Goal: Information Seeking & Learning: Find specific fact

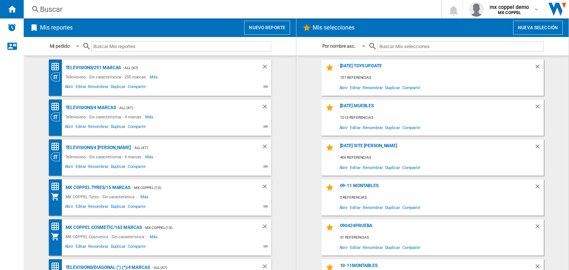
click at [209, 14] on div "Buscar" at bounding box center [231, 9] width 382 height 10
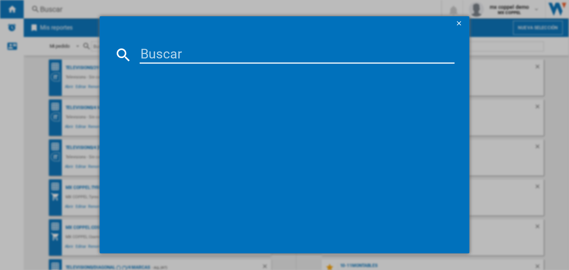
click at [250, 60] on input at bounding box center [297, 55] width 315 height 18
paste input "ROKU EXPRESS 3930 BLACK"
type input "ROKU EXPRESS 3930 BLACK"
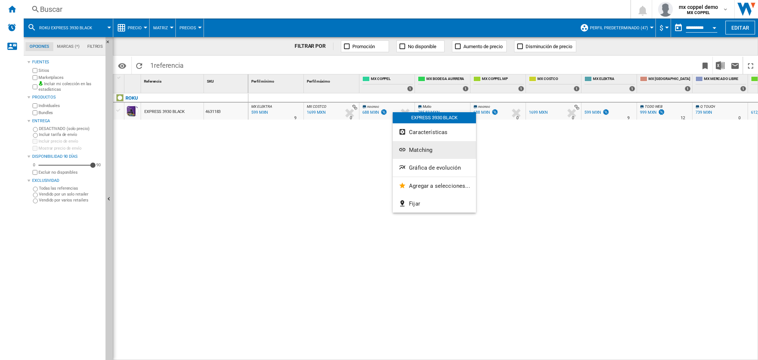
click at [425, 154] on button "Matching" at bounding box center [434, 150] width 83 height 18
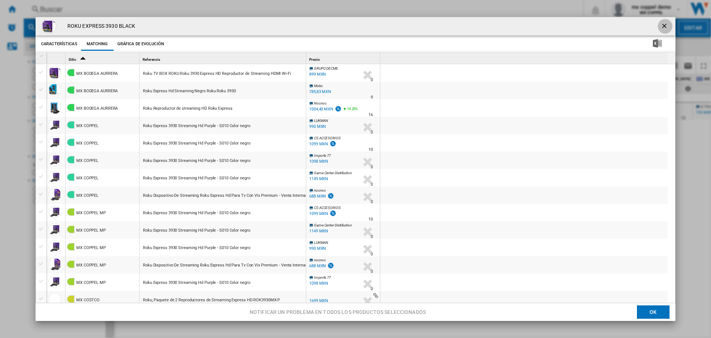
click at [663, 25] on ng-md-icon "getI18NText('BUTTONS.CLOSE_DIALOG')" at bounding box center [665, 26] width 9 height 9
